Goal: Register for event/course: Sign up to attend an event or enroll in a course

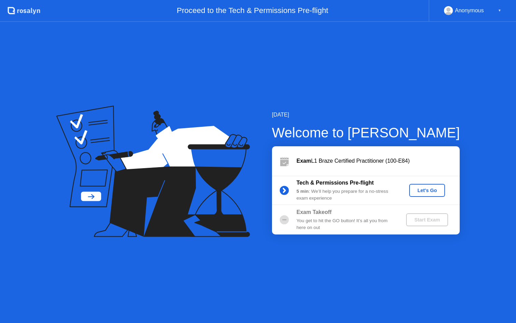
click at [429, 190] on div "Let's Go" at bounding box center [427, 189] width 30 height 5
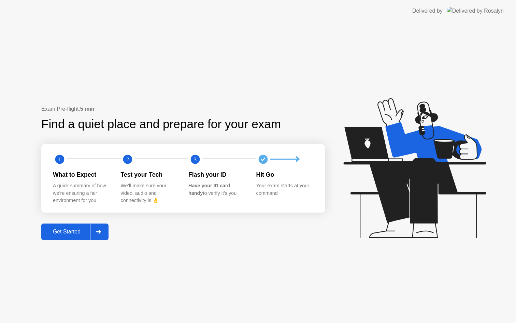
click at [73, 232] on div "Get Started" at bounding box center [66, 231] width 47 height 6
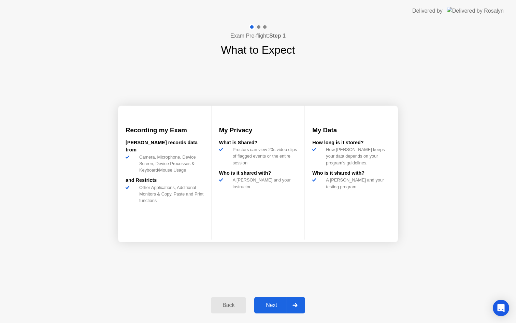
click at [274, 303] on div "Next" at bounding box center [271, 305] width 30 height 6
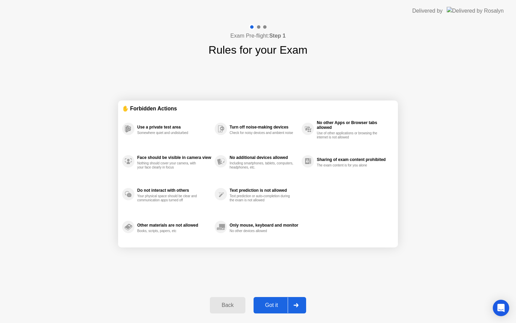
click at [274, 303] on div "Got it" at bounding box center [272, 305] width 32 height 6
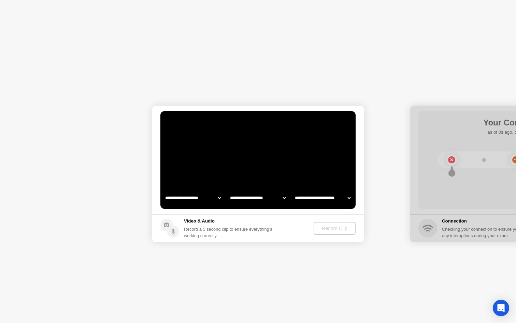
select select "**********"
select select "*******"
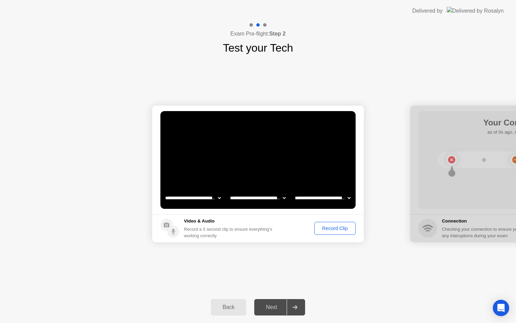
click at [329, 224] on button "Record Clip" at bounding box center [334, 228] width 41 height 13
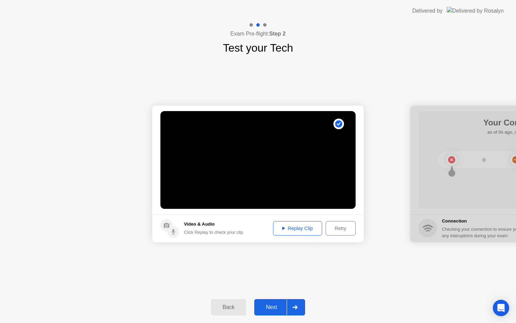
click at [275, 305] on div "Next" at bounding box center [271, 307] width 30 height 6
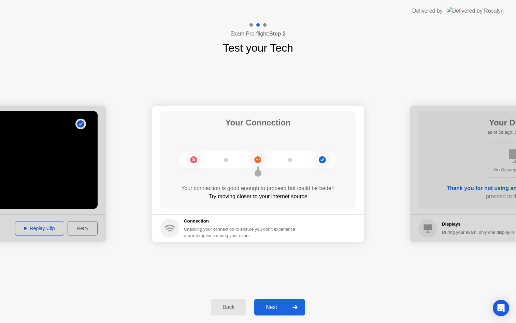
click at [274, 306] on div "Next" at bounding box center [271, 307] width 30 height 6
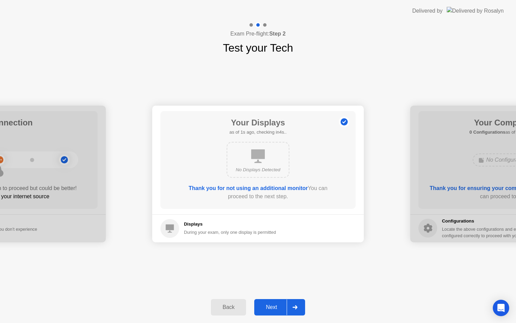
click at [274, 306] on div "Next" at bounding box center [271, 307] width 30 height 6
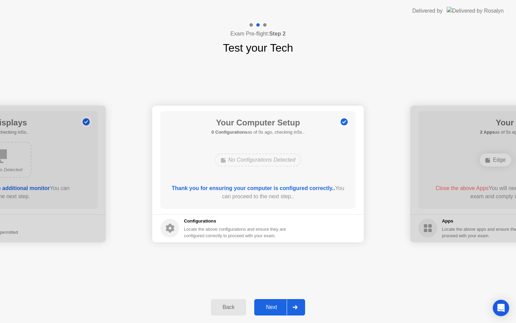
click at [274, 306] on div "Next" at bounding box center [271, 307] width 30 height 6
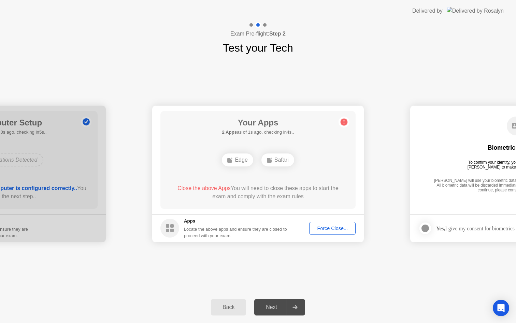
click at [321, 225] on div "Force Close..." at bounding box center [333, 227] width 42 height 5
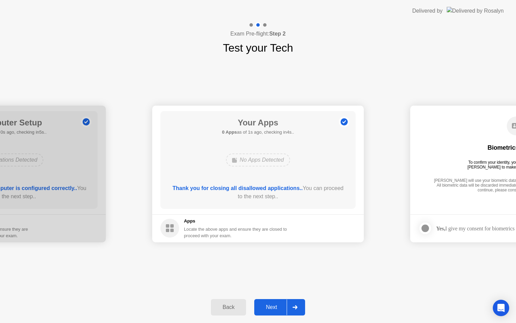
click at [274, 304] on div "Next" at bounding box center [271, 307] width 30 height 6
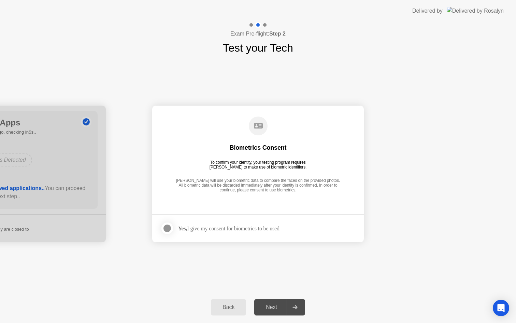
click at [168, 229] on div at bounding box center [167, 228] width 8 height 8
click at [272, 308] on div "Next" at bounding box center [271, 307] width 30 height 6
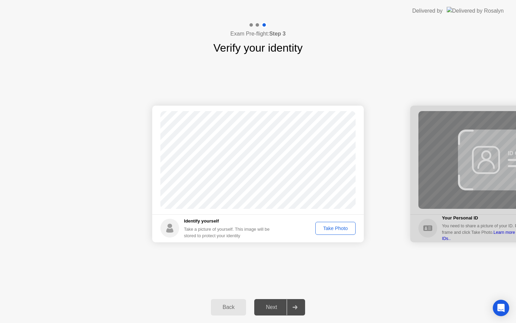
click at [336, 227] on div "Take Photo" at bounding box center [335, 227] width 35 height 5
click at [278, 304] on div "Next" at bounding box center [271, 307] width 30 height 6
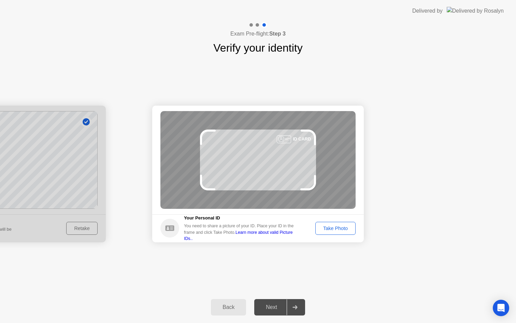
click at [329, 228] on div "Take Photo" at bounding box center [335, 227] width 35 height 5
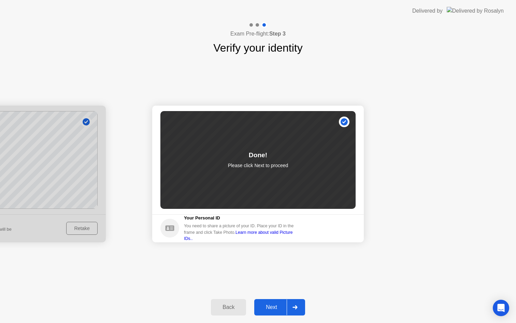
click at [273, 308] on div "Next" at bounding box center [271, 307] width 30 height 6
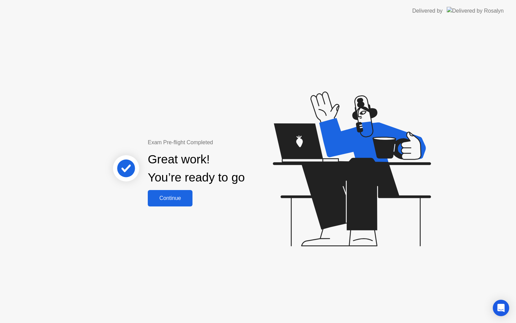
click at [173, 197] on div "Continue" at bounding box center [170, 198] width 41 height 6
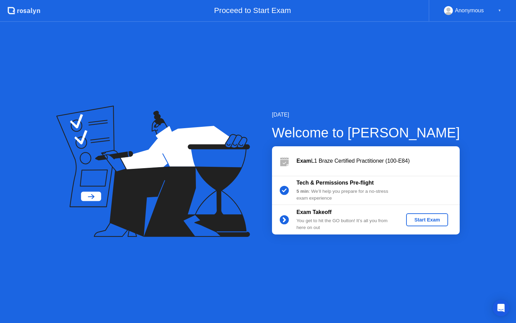
click at [426, 217] on div "Start Exam" at bounding box center [427, 219] width 37 height 5
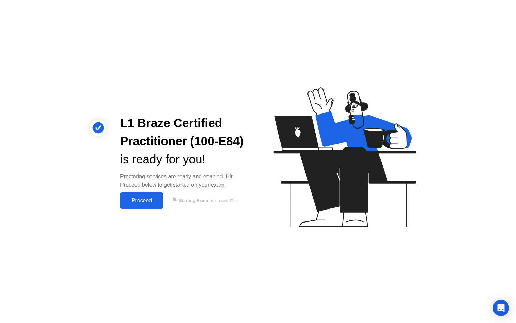
click at [145, 194] on button "Proceed" at bounding box center [141, 200] width 43 height 16
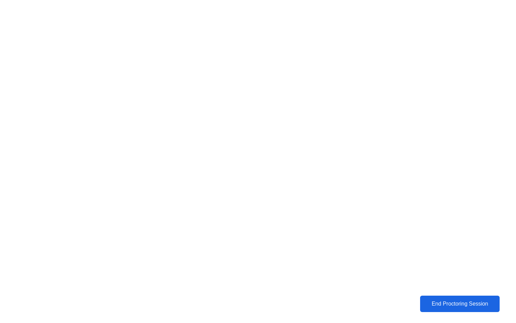
click at [440, 303] on div "End Proctoring Session" at bounding box center [460, 303] width 76 height 6
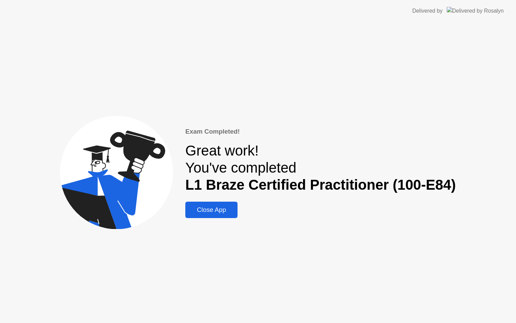
click at [225, 212] on div "Close App" at bounding box center [211, 210] width 48 height 8
